Goal: Task Accomplishment & Management: Use online tool/utility

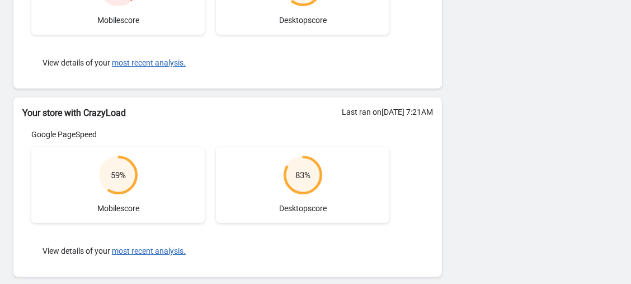
scroll to position [312, 0]
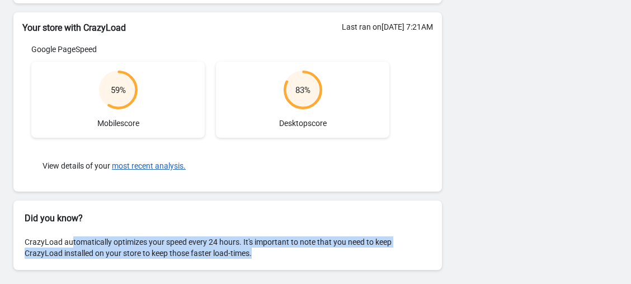
drag, startPoint x: 69, startPoint y: 239, endPoint x: 313, endPoint y: 252, distance: 244.4
click at [313, 252] on div "CrazyLoad automatically optimizes your speed every 24 hours. It's important to …" at bounding box center [227, 247] width 429 height 45
click at [313, 251] on div "CrazyLoad automatically optimizes your speed every 24 hours. It's important to …" at bounding box center [227, 247] width 429 height 45
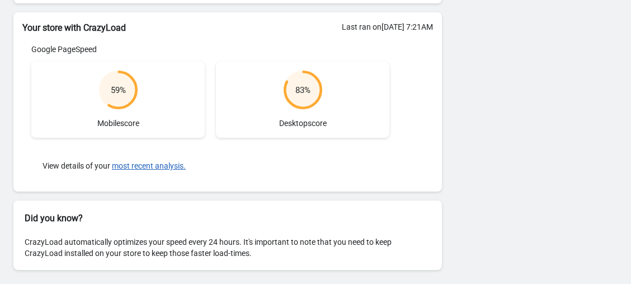
scroll to position [0, 0]
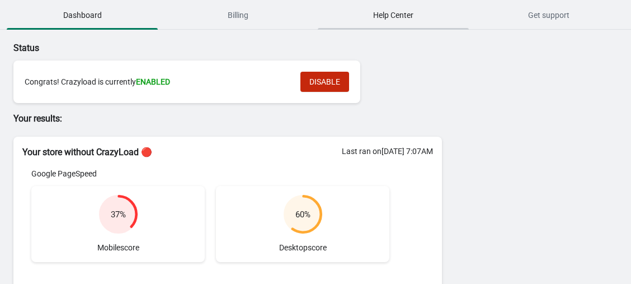
click at [383, 18] on span "Help Center" at bounding box center [393, 15] width 151 height 20
click at [245, 20] on span "Billing" at bounding box center [237, 15] width 151 height 20
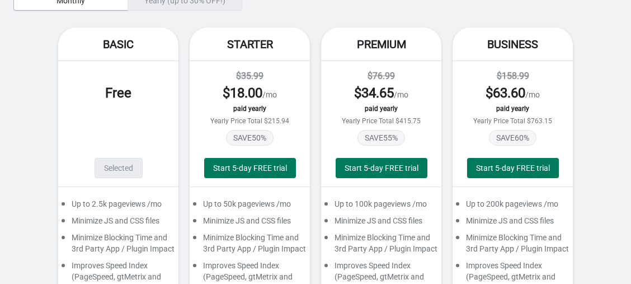
scroll to position [168, 0]
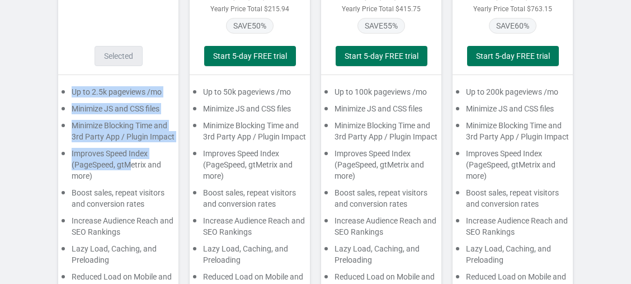
drag, startPoint x: 74, startPoint y: 93, endPoint x: 130, endPoint y: 166, distance: 92.2
click at [130, 166] on div "Up to 2.5k pageviews /mo Minimize JS and CSS files Minimize Blocking Time and 3…" at bounding box center [118, 198] width 120 height 246
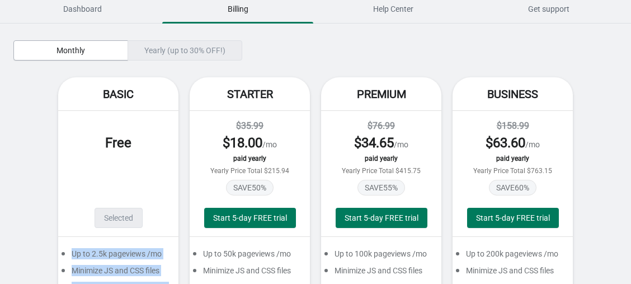
scroll to position [0, 0]
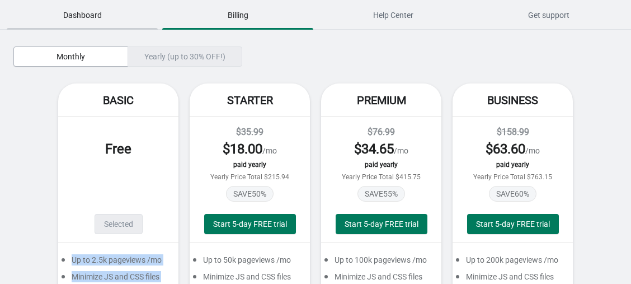
click at [102, 17] on span "Dashboard" at bounding box center [82, 15] width 151 height 20
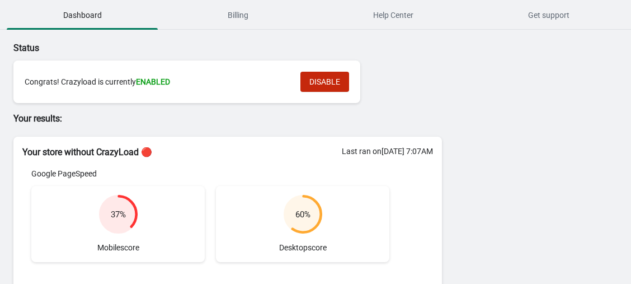
click at [151, 80] on span "ENABLED" at bounding box center [153, 81] width 34 height 9
drag, startPoint x: 63, startPoint y: 76, endPoint x: 177, endPoint y: 83, distance: 115.0
click at [173, 83] on div "Congrats! Crazyload is currently ENABLED" at bounding box center [157, 81] width 265 height 11
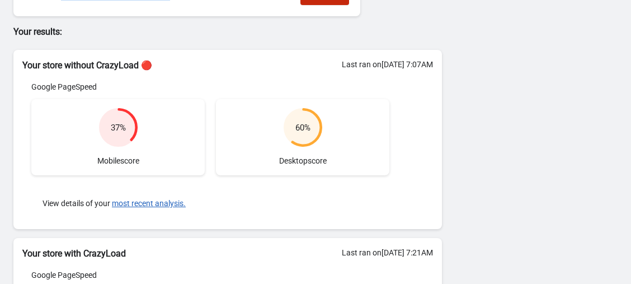
scroll to position [56, 0]
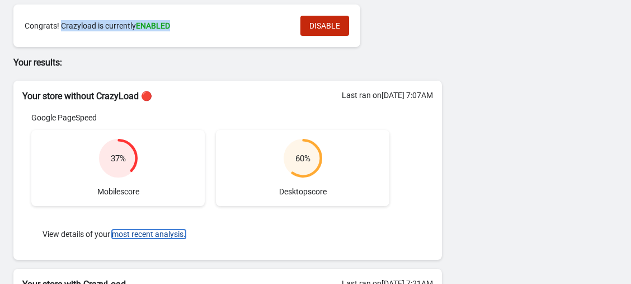
click at [149, 232] on button "most recent analysis." at bounding box center [149, 234] width 74 height 9
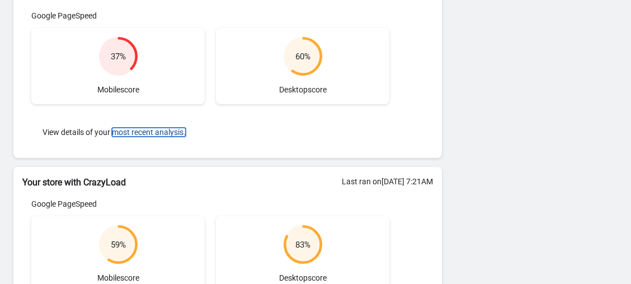
scroll to position [224, 0]
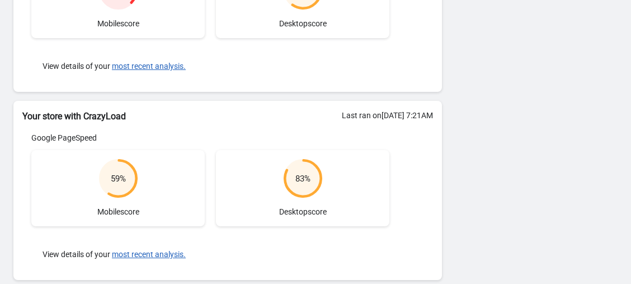
click at [622, 36] on div "Status Congrats! Crazyload is currently ENABLED DISABLE Your results: Your stor…" at bounding box center [315, 90] width 631 height 568
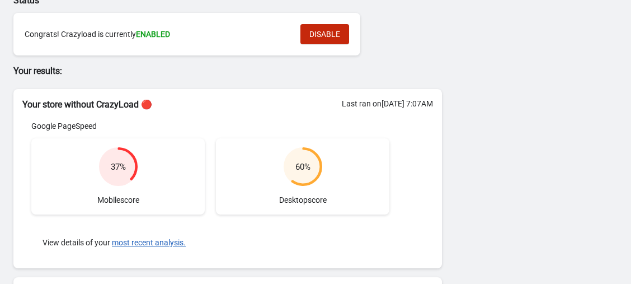
scroll to position [0, 0]
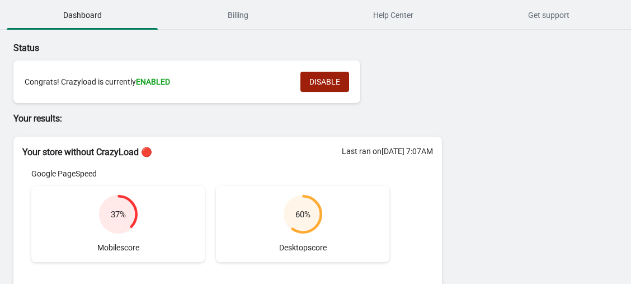
click at [320, 85] on span "DISABLE" at bounding box center [325, 81] width 31 height 9
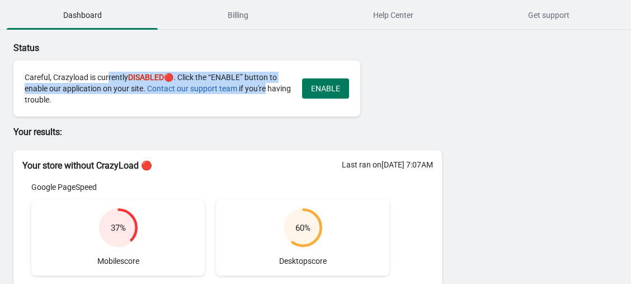
drag, startPoint x: 106, startPoint y: 79, endPoint x: 280, endPoint y: 107, distance: 177.0
click at [274, 90] on div "Careful, Crazyload is currently DISABLED 🔴. Click the “ENABLE” button to enable…" at bounding box center [158, 89] width 266 height 34
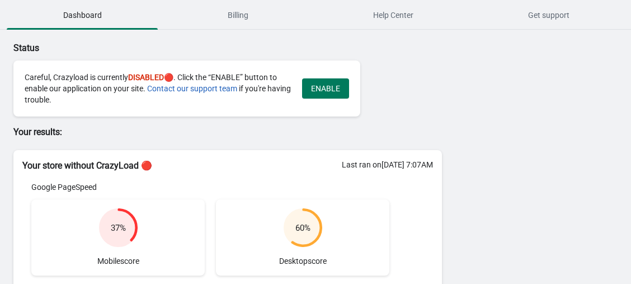
click at [281, 109] on div "Careful, Crazyload is currently DISABLED 🔴. Click the “ENABLE” button to enable…" at bounding box center [186, 88] width 347 height 56
click at [332, 91] on span "ENABLE" at bounding box center [325, 88] width 29 height 9
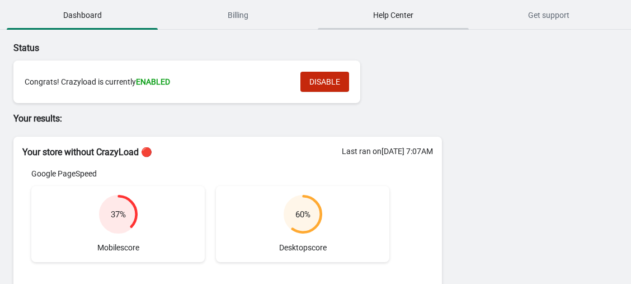
click at [395, 19] on span "Help Center" at bounding box center [393, 15] width 151 height 20
click at [331, 79] on span "DISABLE" at bounding box center [325, 81] width 31 height 9
